Goal: Task Accomplishment & Management: Use online tool/utility

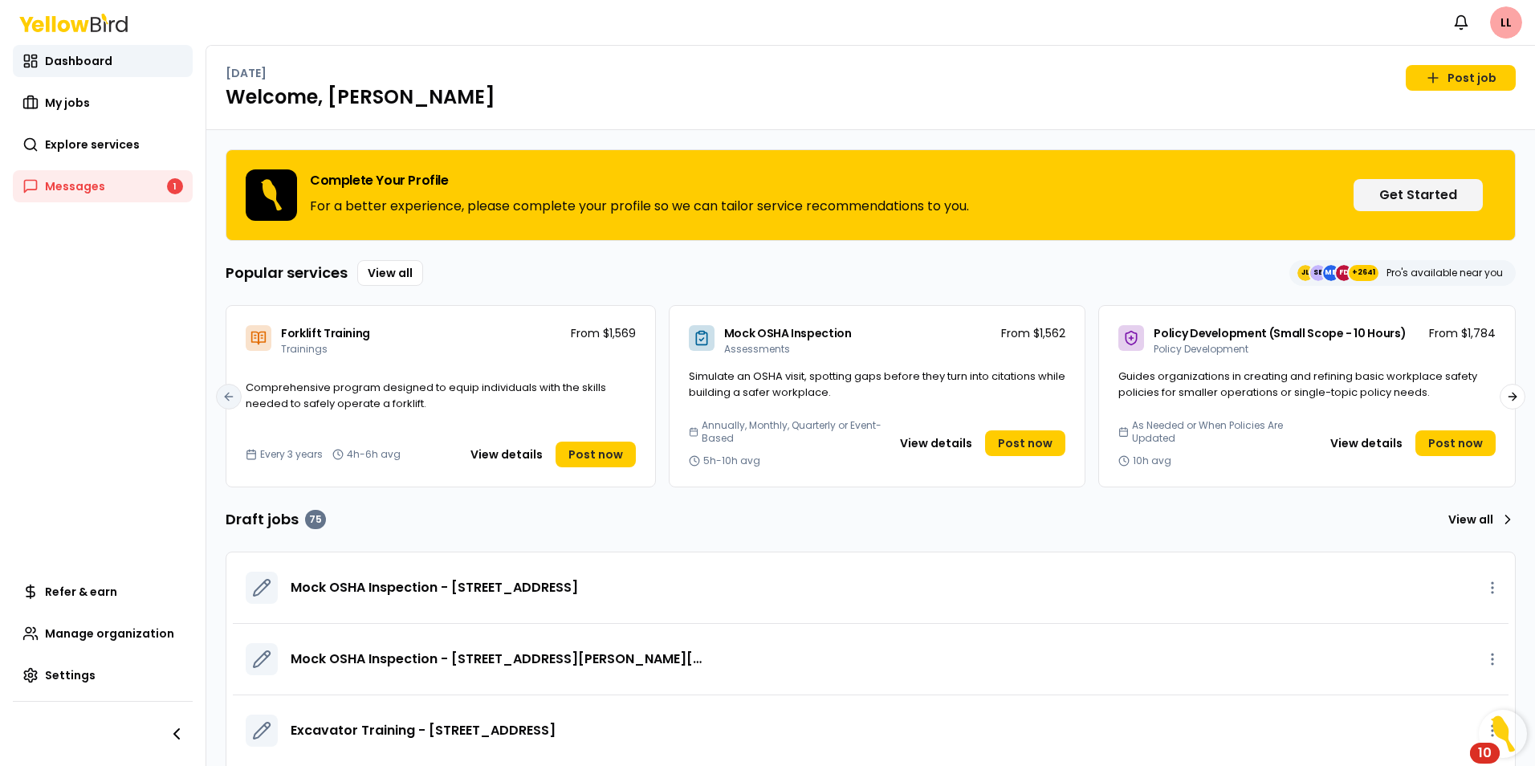
click at [92, 145] on span "Explore services" at bounding box center [92, 145] width 95 height 16
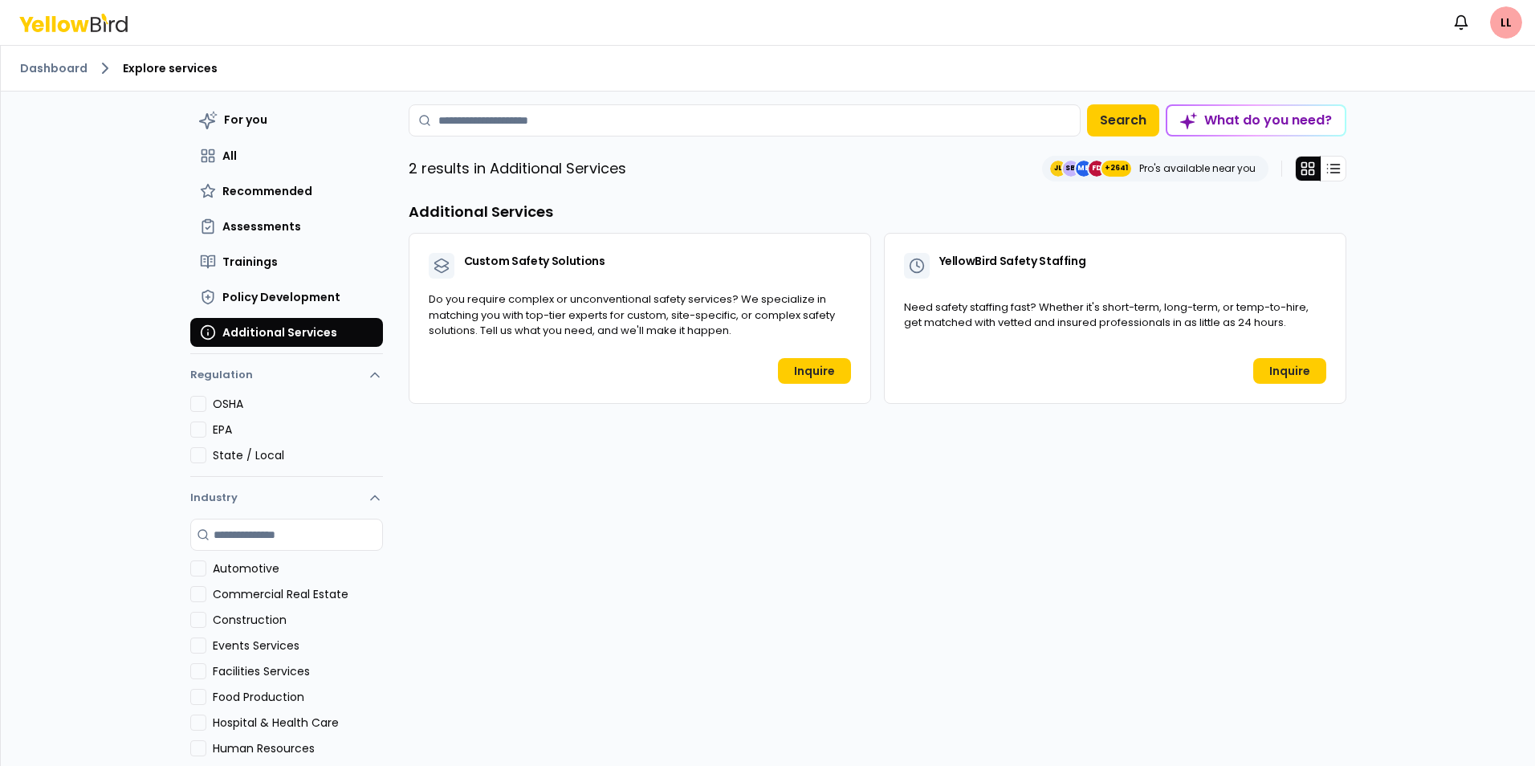
click at [251, 259] on span "Trainings" at bounding box center [249, 262] width 55 height 16
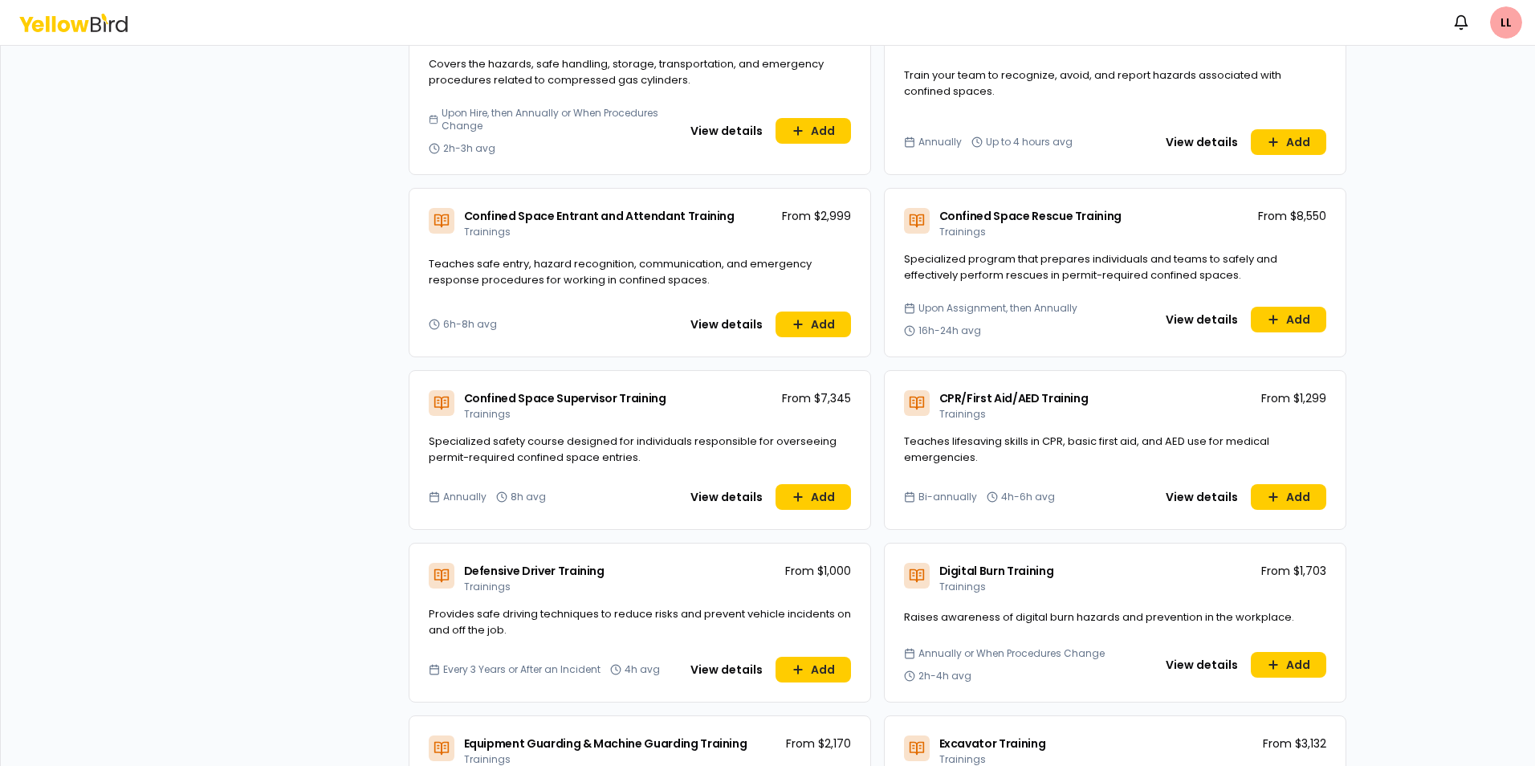
scroll to position [883, 0]
